Goal: Task Accomplishment & Management: Use online tool/utility

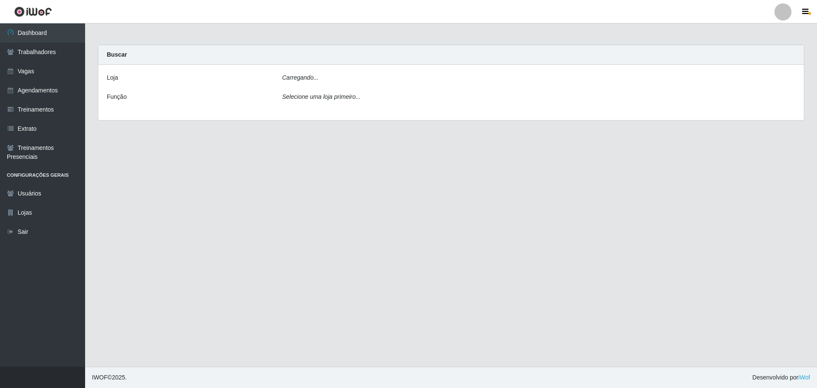
click at [331, 75] on div "Carregando..." at bounding box center [539, 79] width 526 height 12
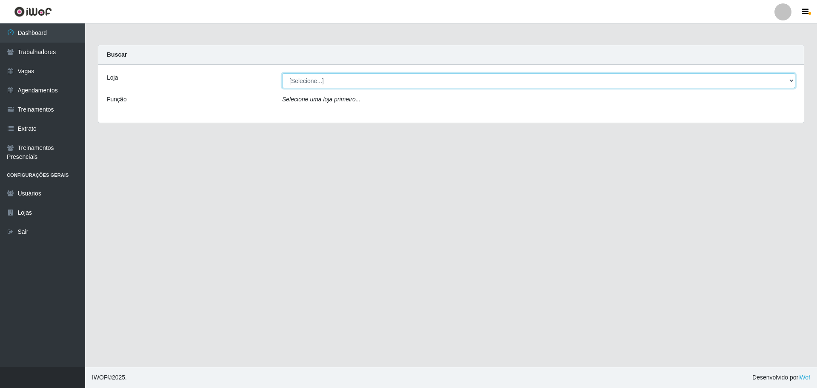
click at [342, 83] on select "[Selecione...] O ROSÁRIO ALIMENTOS" at bounding box center [538, 80] width 513 height 15
select select "349"
click at [282, 73] on select "[Selecione...] O ROSÁRIO ALIMENTOS" at bounding box center [538, 80] width 513 height 15
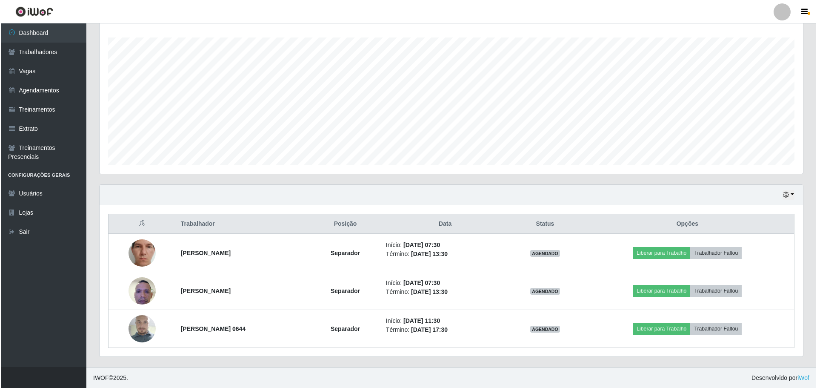
scroll to position [140, 0]
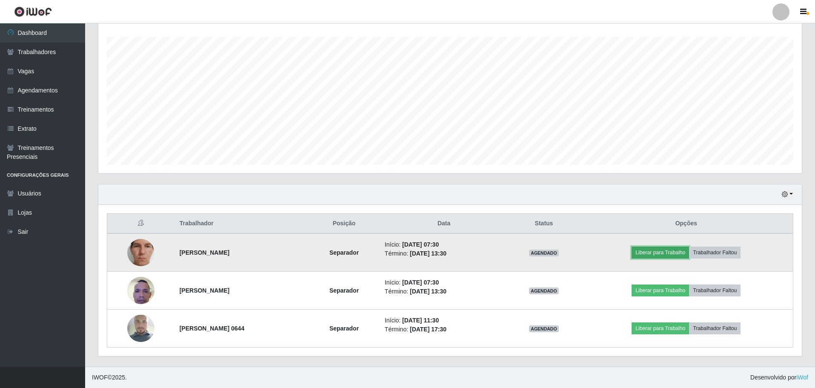
click at [665, 252] on button "Liberar para Trabalho" at bounding box center [660, 253] width 57 height 12
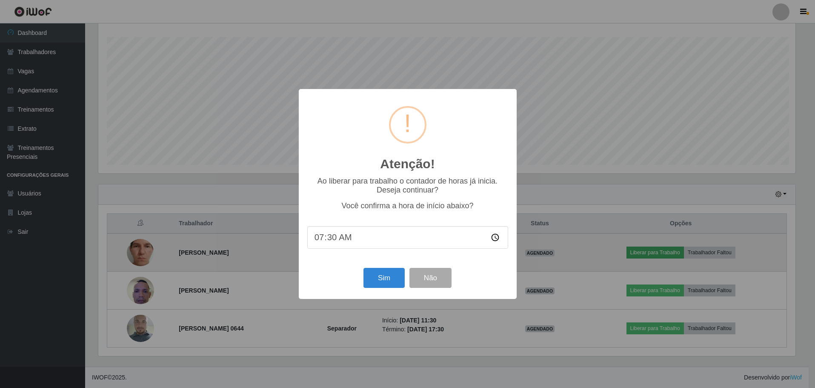
scroll to position [177, 700]
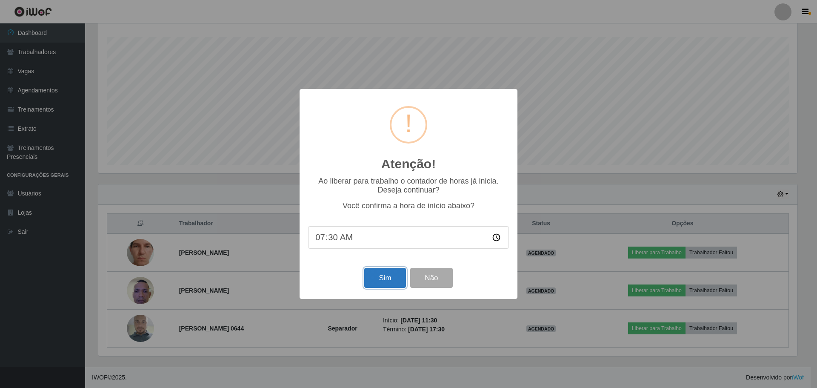
click at [383, 275] on button "Sim" at bounding box center [384, 278] width 41 height 20
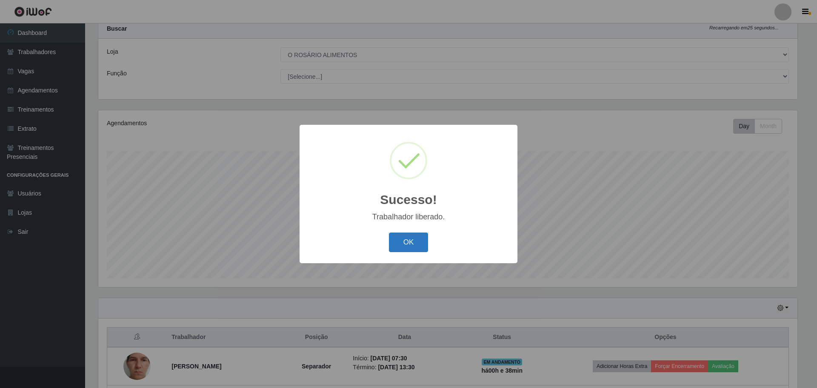
click at [401, 240] on button "OK" at bounding box center [409, 242] width 40 height 20
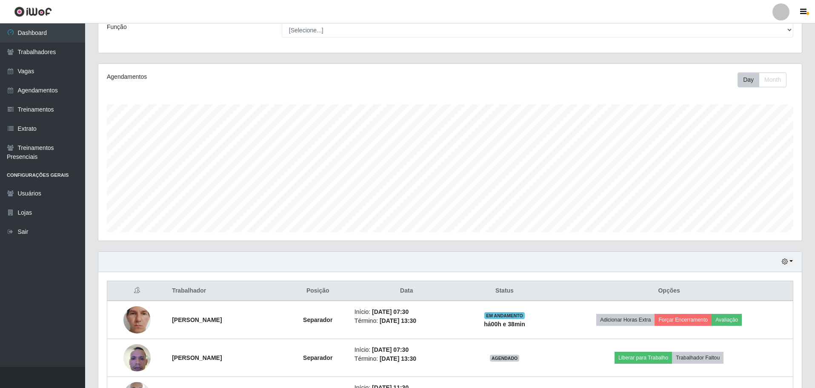
scroll to position [140, 0]
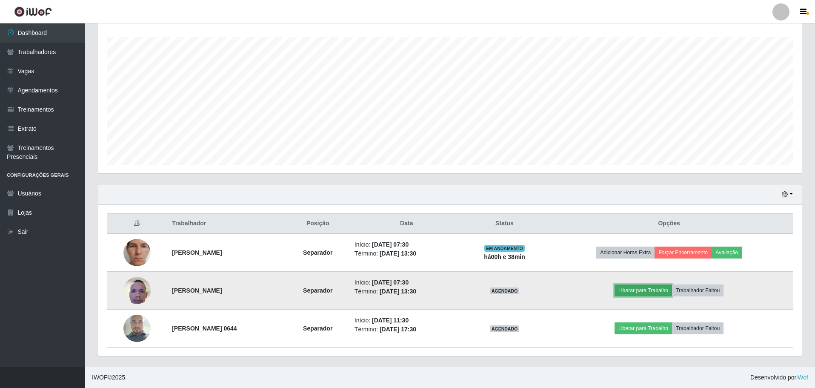
click at [660, 293] on button "Liberar para Trabalho" at bounding box center [643, 290] width 57 height 12
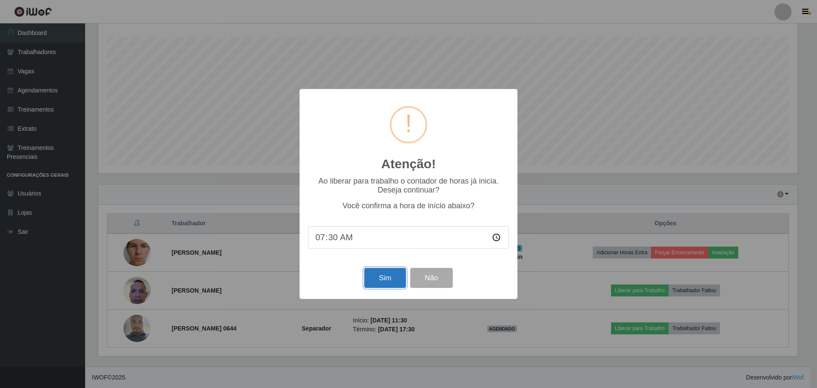
click at [387, 278] on button "Sim" at bounding box center [384, 278] width 41 height 20
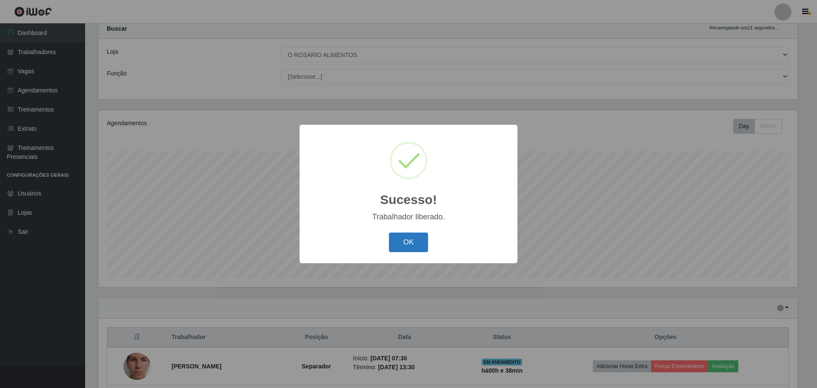
click at [401, 235] on button "OK" at bounding box center [409, 242] width 40 height 20
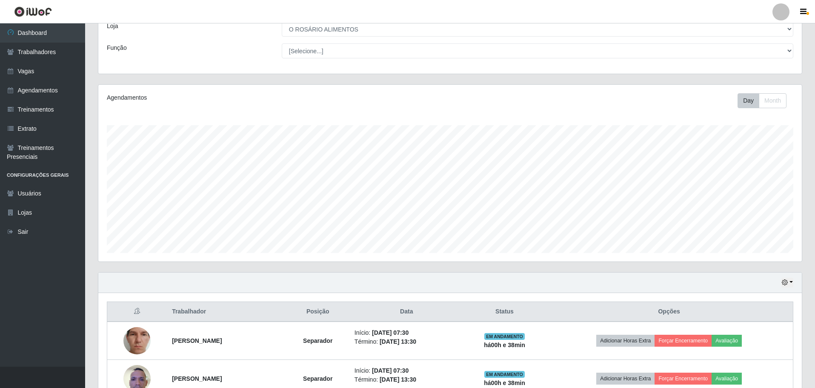
scroll to position [140, 0]
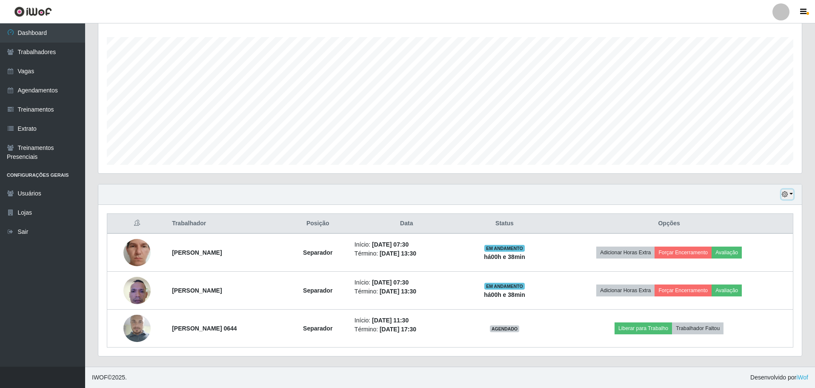
click at [785, 192] on icon "button" at bounding box center [785, 194] width 6 height 6
click at [767, 282] on button "Não encerrados" at bounding box center [759, 280] width 67 height 17
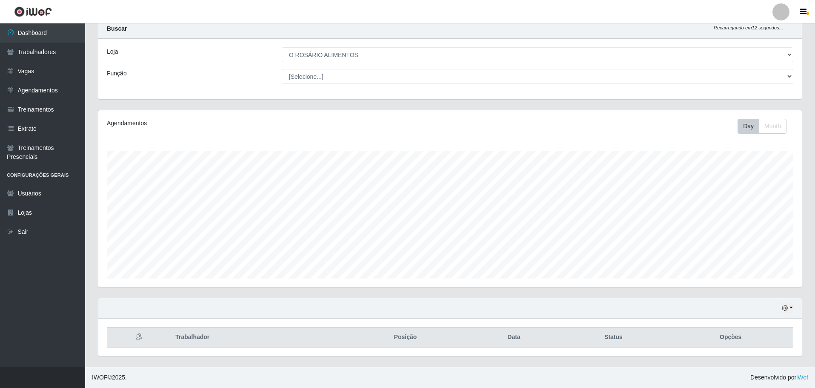
scroll to position [64, 0]
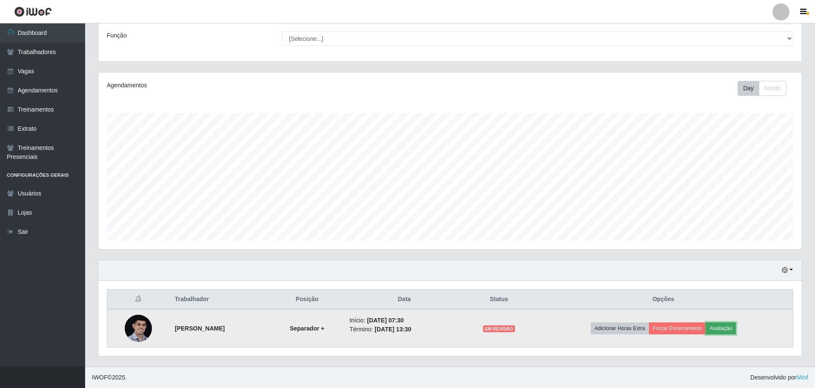
click at [737, 330] on button "Avaliação" at bounding box center [721, 328] width 30 height 12
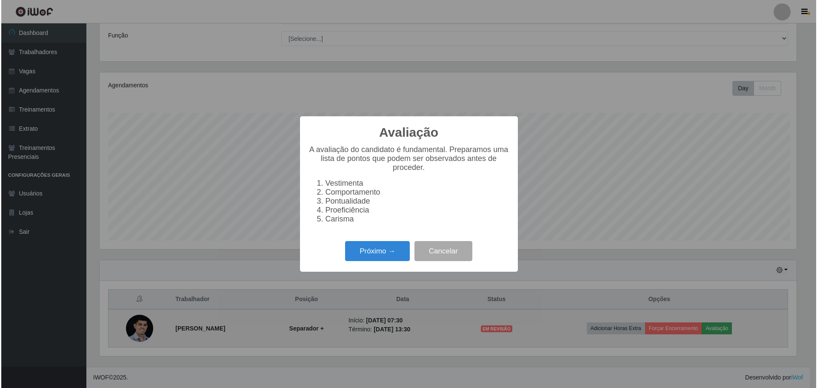
scroll to position [177, 700]
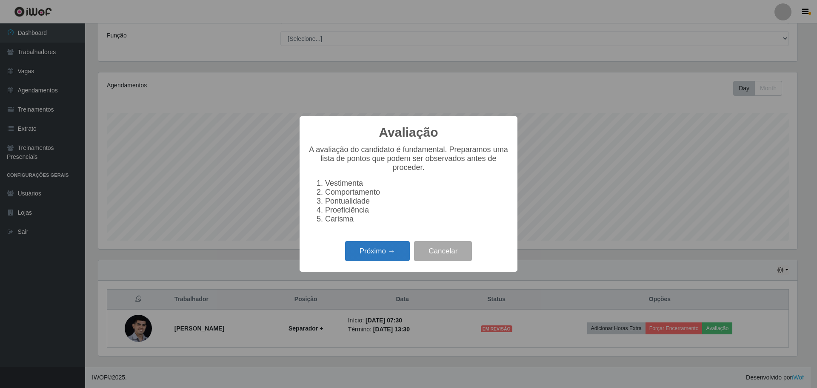
click at [399, 261] on button "Próximo →" at bounding box center [377, 251] width 65 height 20
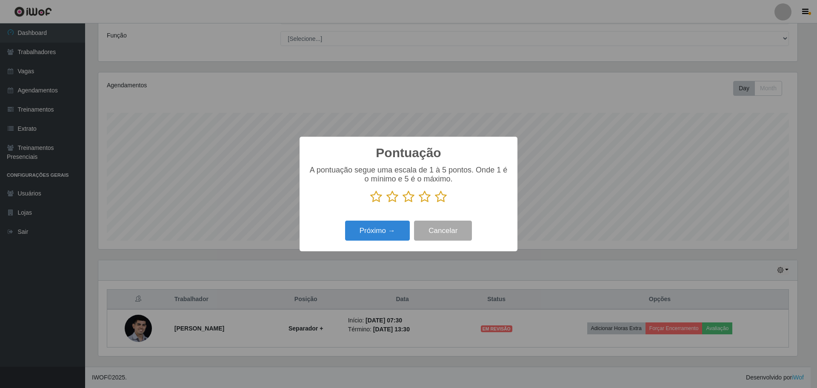
click at [439, 198] on icon at bounding box center [441, 196] width 12 height 13
click at [435, 203] on input "radio" at bounding box center [435, 203] width 0 height 0
click at [404, 225] on button "Próximo →" at bounding box center [377, 231] width 65 height 20
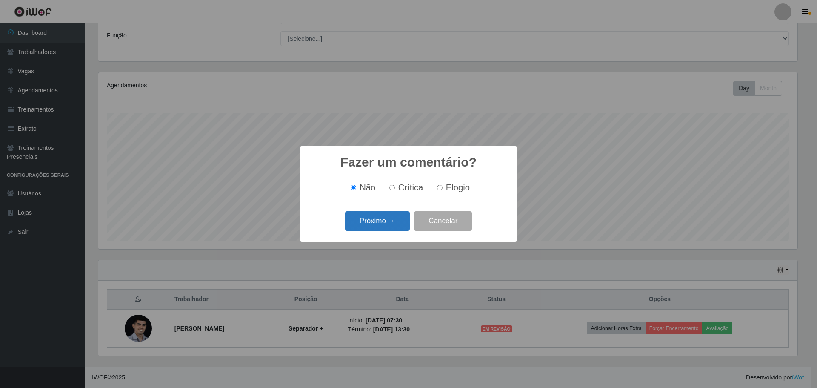
click at [399, 218] on button "Próximo →" at bounding box center [377, 221] width 65 height 20
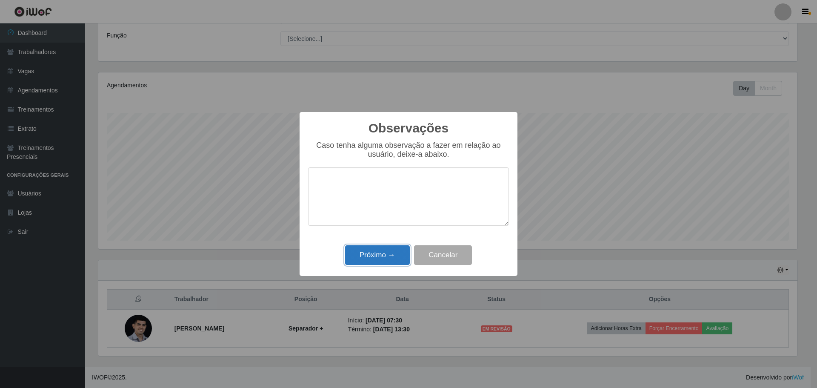
click at [396, 248] on button "Próximo →" at bounding box center [377, 255] width 65 height 20
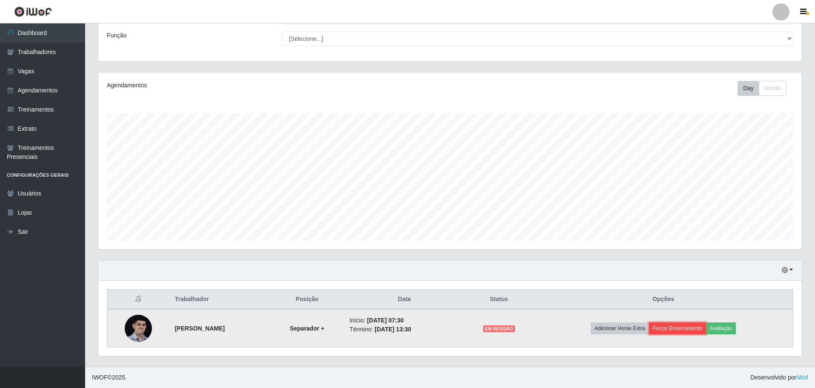
click at [684, 329] on button "Forçar Encerramento" at bounding box center [677, 328] width 57 height 12
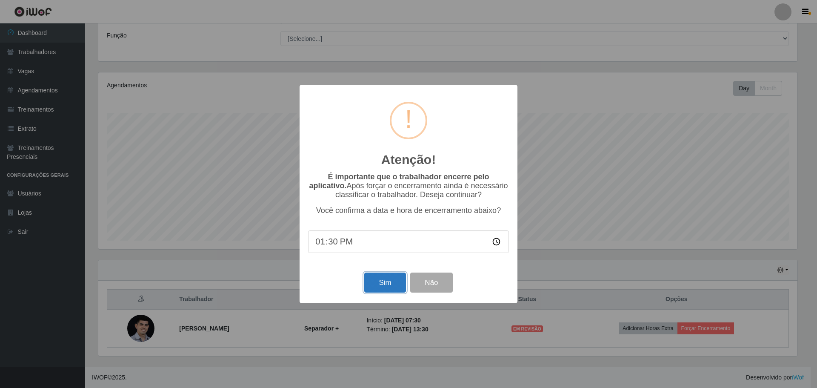
click at [386, 280] on button "Sim" at bounding box center [384, 282] width 41 height 20
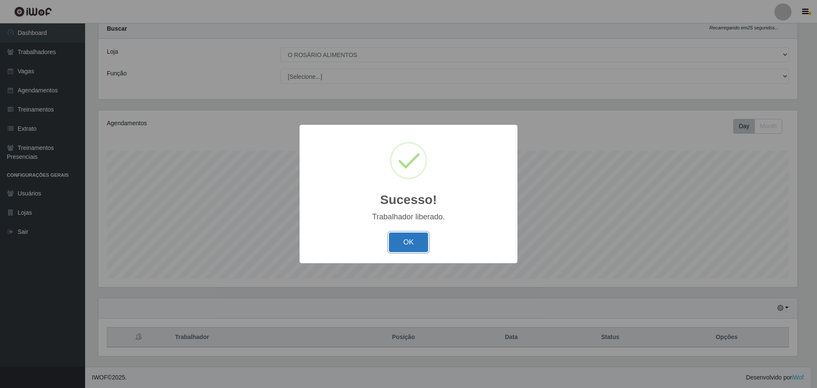
click at [423, 244] on button "OK" at bounding box center [409, 242] width 40 height 20
